Goal: Task Accomplishment & Management: Use online tool/utility

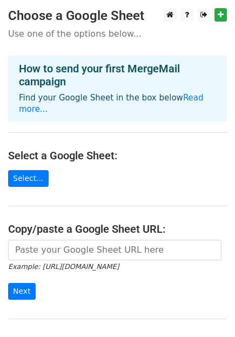
scroll to position [16, 0]
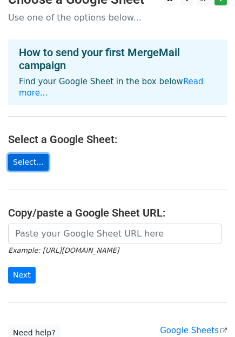
click at [30, 154] on link "Select..." at bounding box center [28, 162] width 40 height 17
click at [23, 154] on link "Select..." at bounding box center [28, 162] width 40 height 17
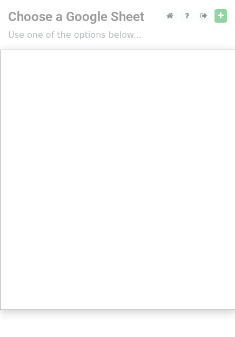
scroll to position [0, 0]
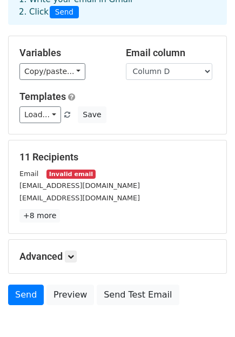
scroll to position [70, 0]
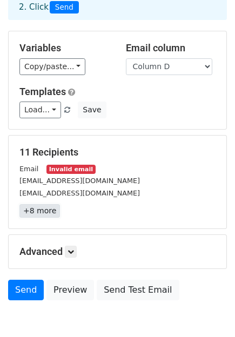
click at [40, 208] on link "+8 more" at bounding box center [39, 210] width 40 height 13
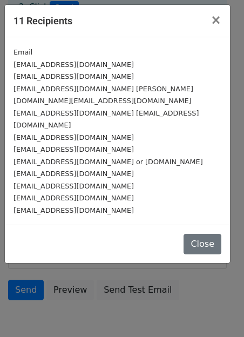
click at [127, 143] on div "[EMAIL_ADDRESS][DOMAIN_NAME]" at bounding box center [117, 149] width 208 height 12
click at [199, 234] on button "Close" at bounding box center [202, 244] width 38 height 21
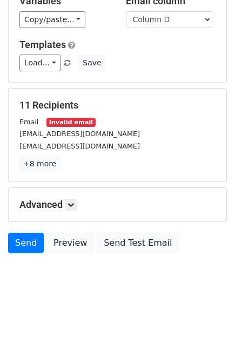
scroll to position [115, 0]
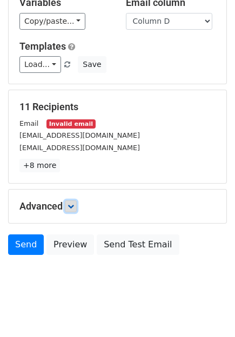
click at [74, 209] on icon at bounding box center [70, 206] width 6 height 6
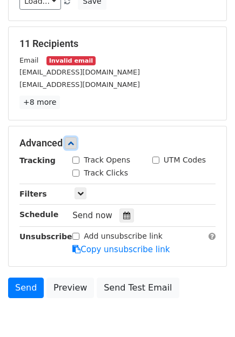
scroll to position [186, 0]
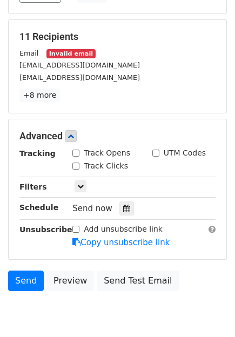
click at [77, 152] on input "Track Opens" at bounding box center [75, 152] width 7 height 7
checkbox input "true"
click at [74, 166] on input "Track Clicks" at bounding box center [75, 165] width 7 height 7
checkbox input "true"
click at [158, 153] on input "UTM Codes" at bounding box center [155, 152] width 7 height 7
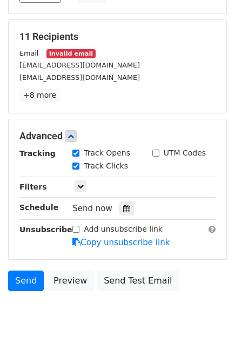
checkbox input "true"
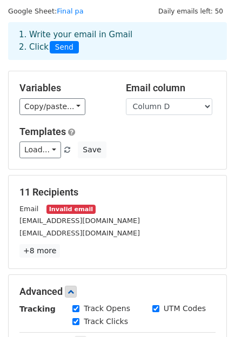
scroll to position [0, 0]
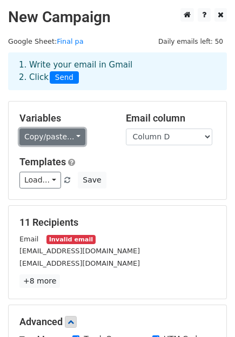
click at [69, 138] on link "Copy/paste..." at bounding box center [52, 136] width 66 height 17
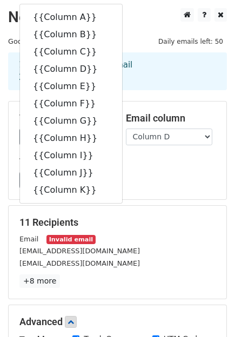
click at [168, 191] on div "Variables Copy/paste... {{Column A}} {{Column B}} {{Column C}} {{Column D}} {{C…" at bounding box center [117, 150] width 217 height 98
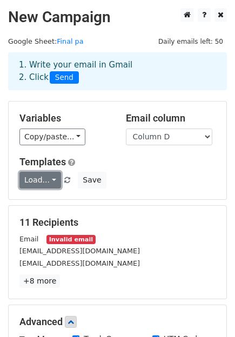
click at [50, 181] on link "Load..." at bounding box center [40, 180] width 42 height 17
